Goal: Use online tool/utility: Utilize a website feature to perform a specific function

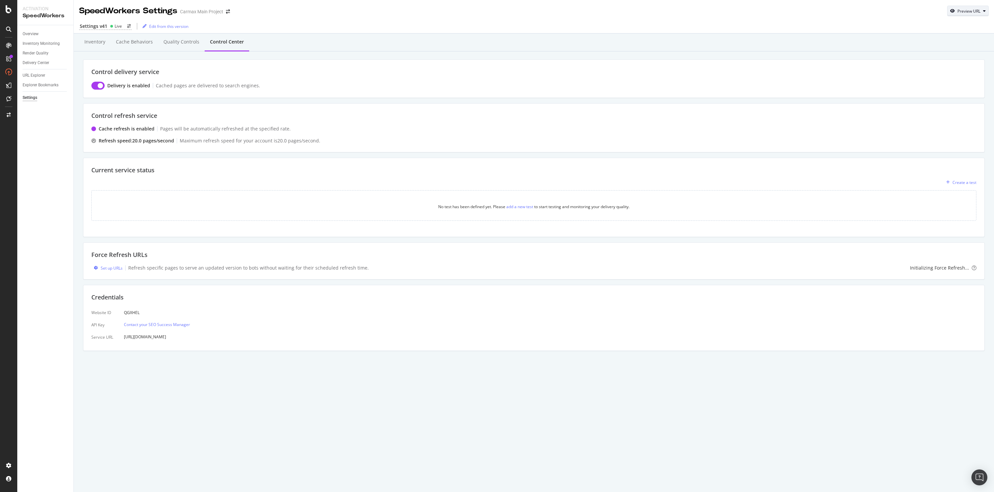
click at [961, 9] on div "Preview URL" at bounding box center [968, 11] width 23 height 6
click at [937, 43] on input "url" at bounding box center [947, 42] width 72 height 12
paste input "[URL][DOMAIN_NAME]"
type input "[URL][DOMAIN_NAME]"
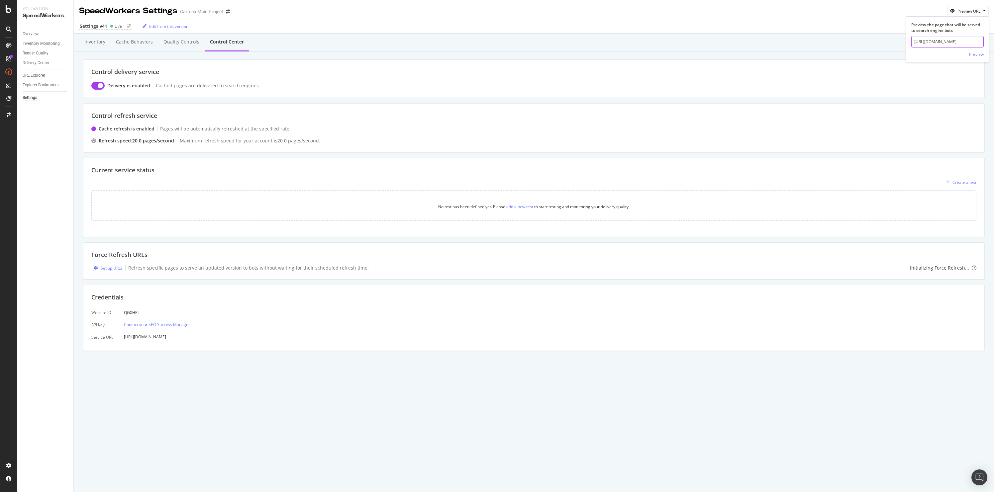
click button "Preview" at bounding box center [976, 54] width 15 height 11
